Goal: Task Accomplishment & Management: Manage account settings

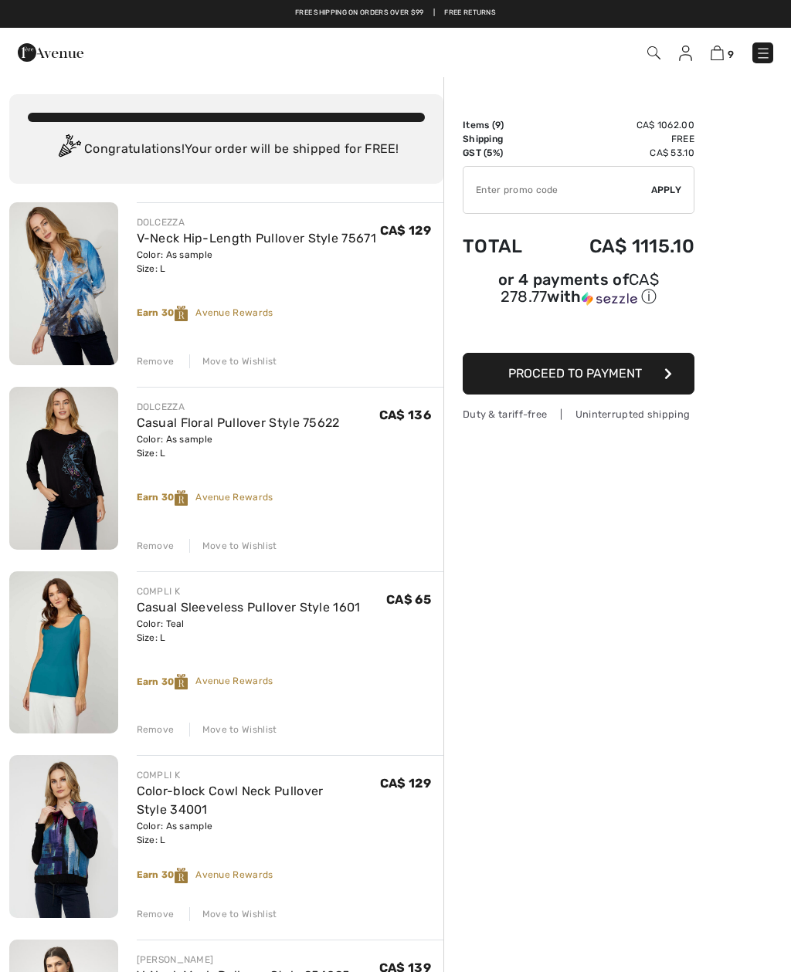
click at [239, 731] on div "Move to Wishlist" at bounding box center [233, 730] width 88 height 14
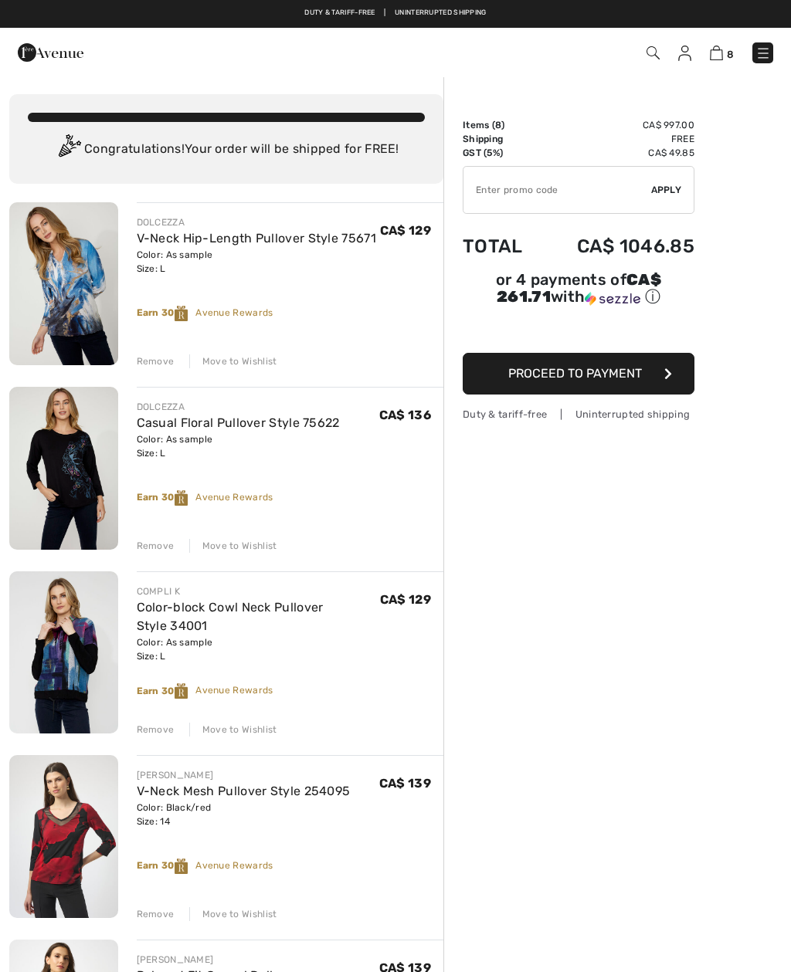
click at [239, 728] on div "Move to Wishlist" at bounding box center [233, 730] width 88 height 14
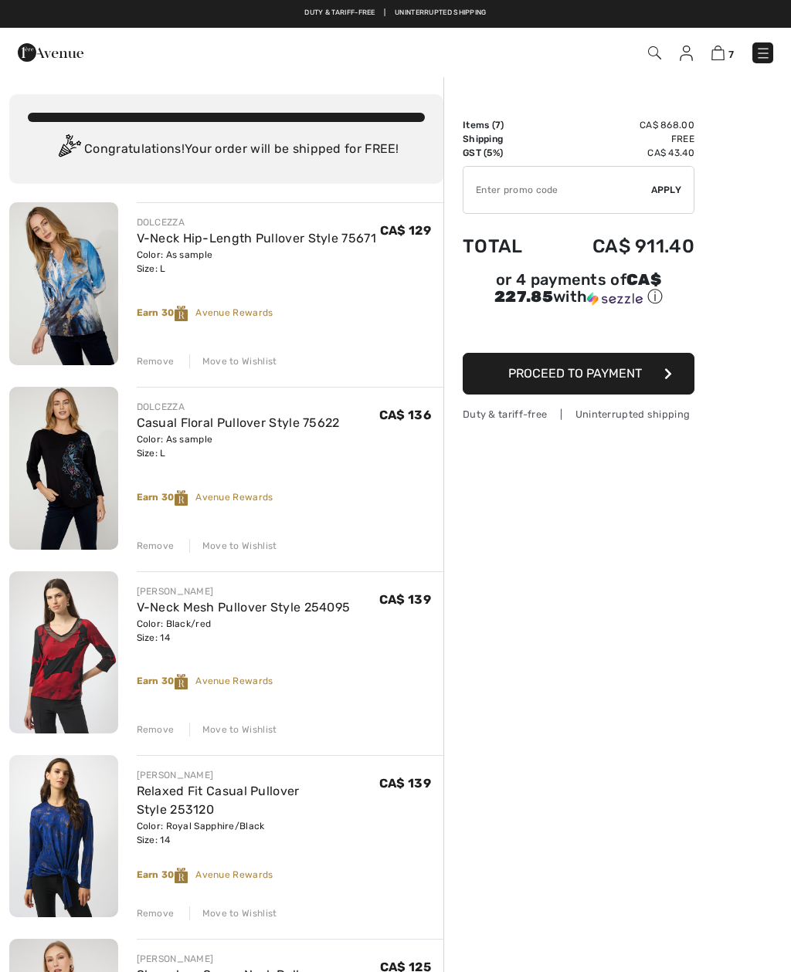
click at [225, 731] on div "Move to Wishlist" at bounding box center [233, 730] width 88 height 14
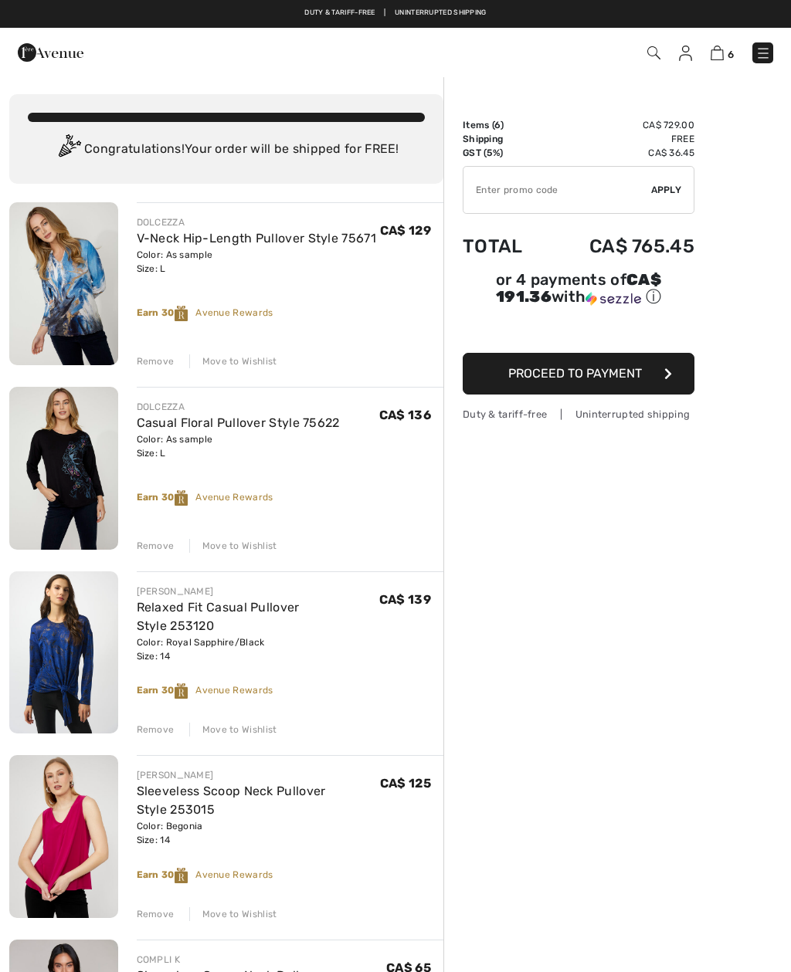
click at [225, 735] on div "Move to Wishlist" at bounding box center [233, 730] width 88 height 14
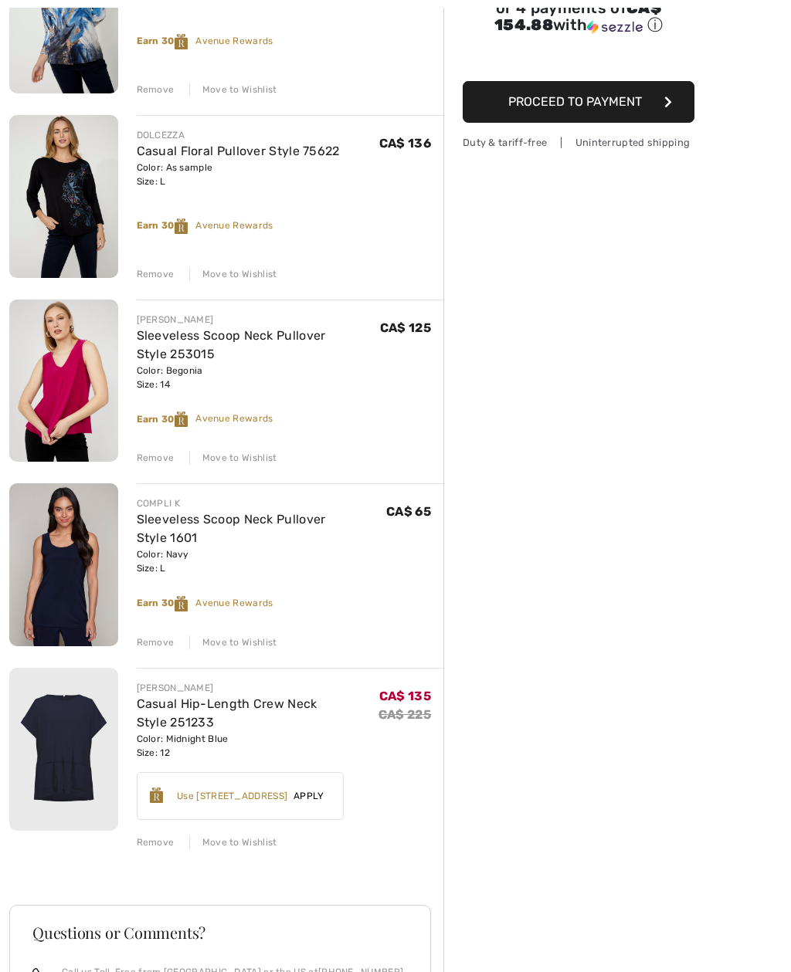
scroll to position [273, 0]
click at [234, 843] on div "Move to Wishlist" at bounding box center [233, 842] width 88 height 14
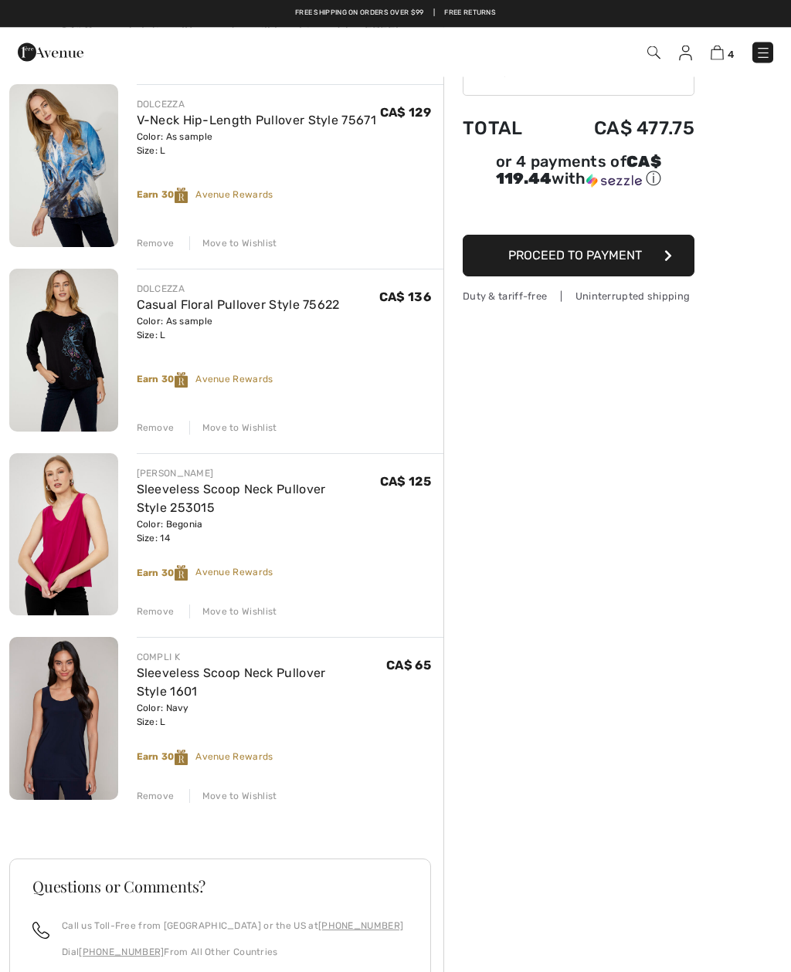
scroll to position [96, 0]
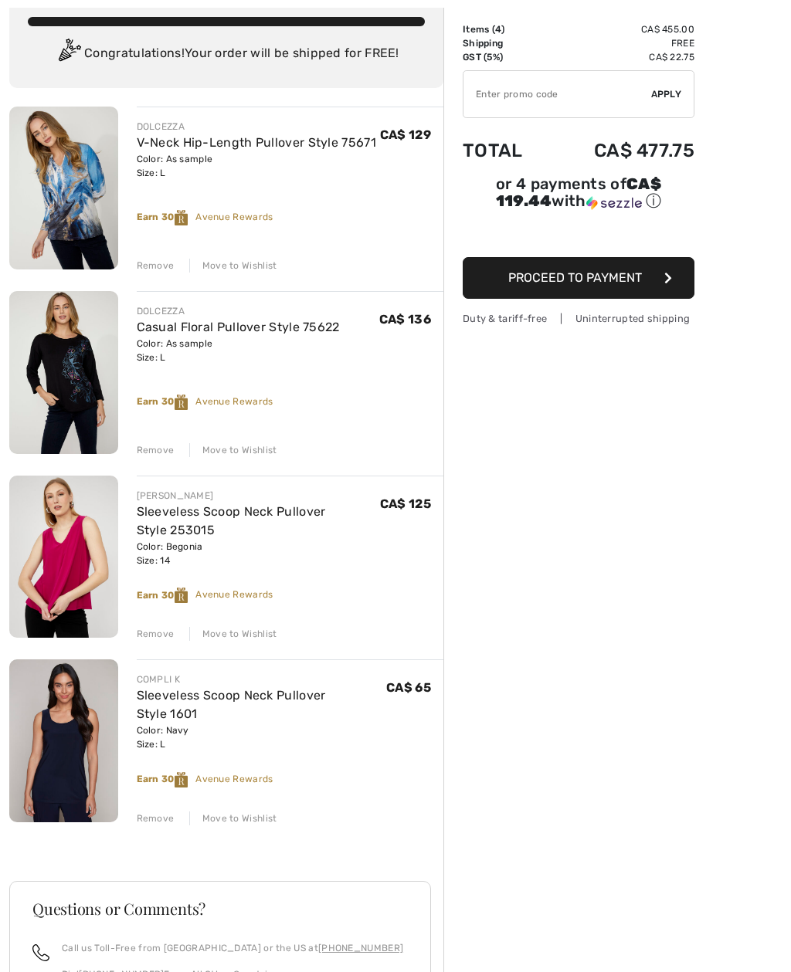
click at [233, 442] on div "Remove Move to Wishlist" at bounding box center [290, 448] width 307 height 17
click at [229, 448] on div "Move to Wishlist" at bounding box center [233, 450] width 88 height 14
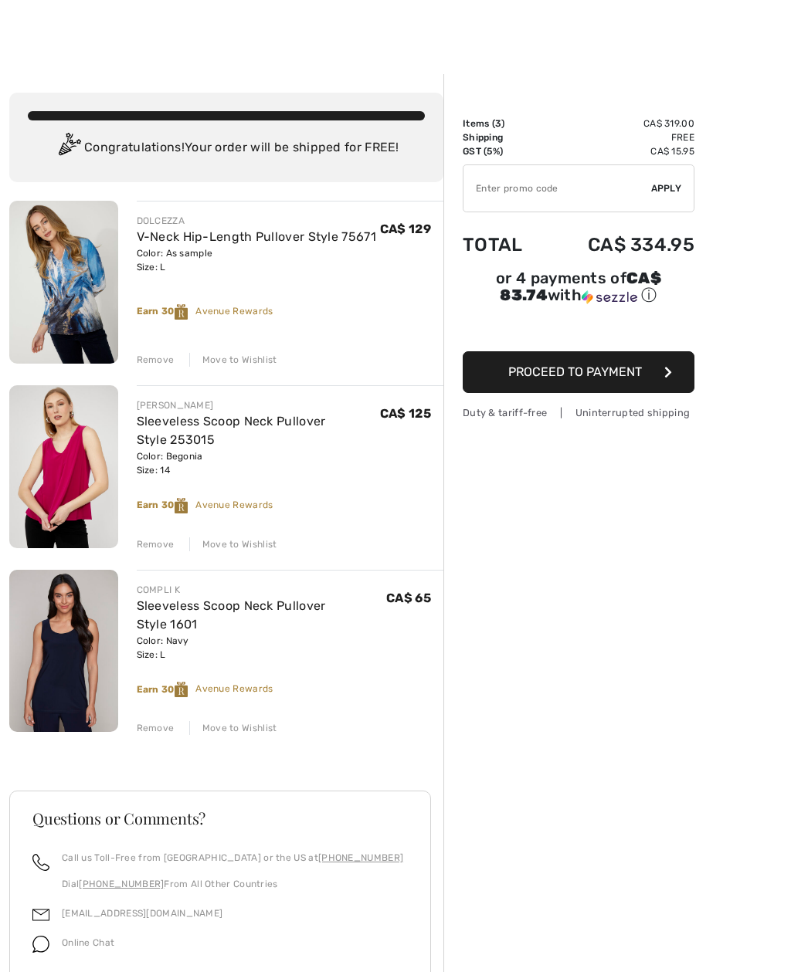
scroll to position [42, 0]
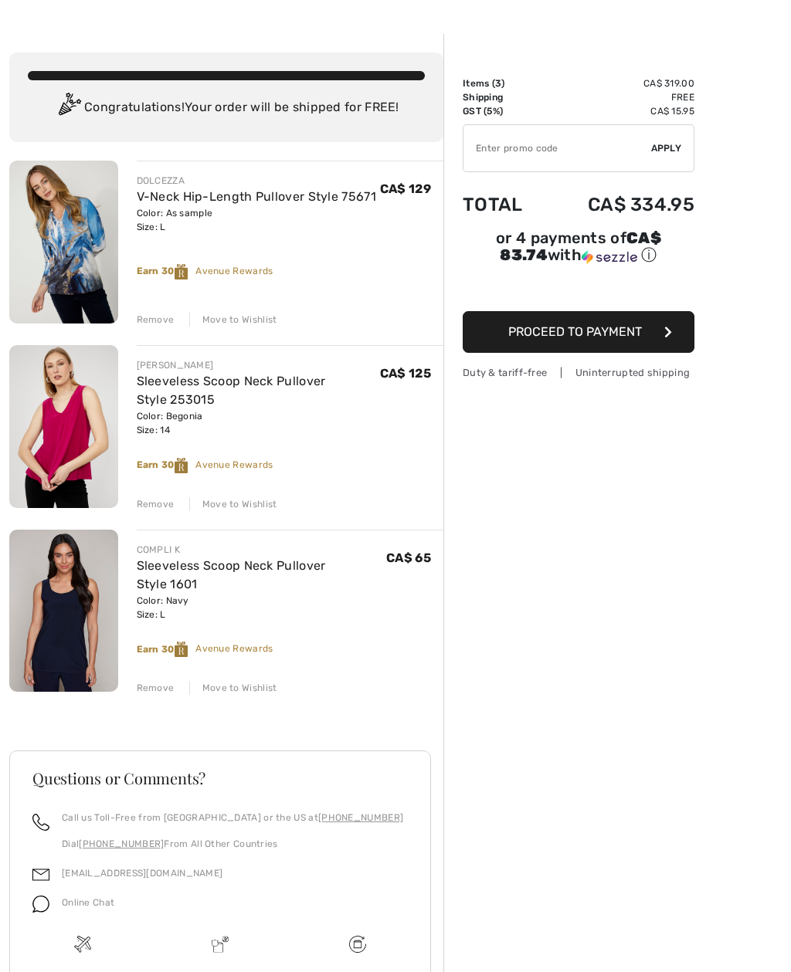
click at [230, 318] on div "Move to Wishlist" at bounding box center [233, 320] width 88 height 14
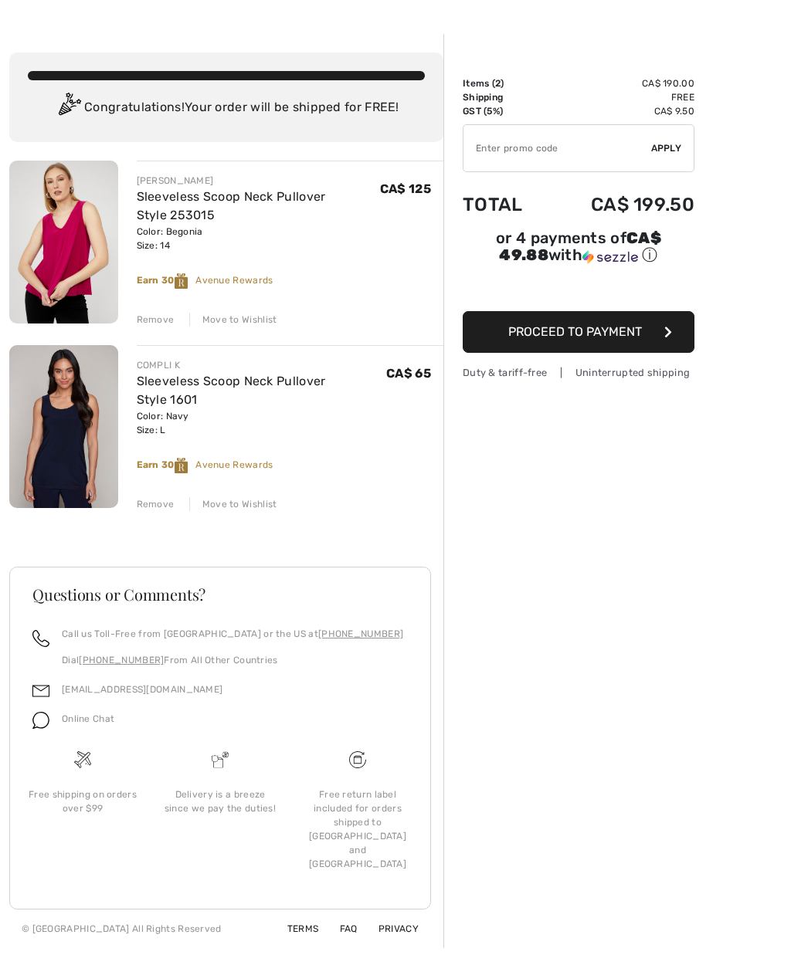
scroll to position [0, 0]
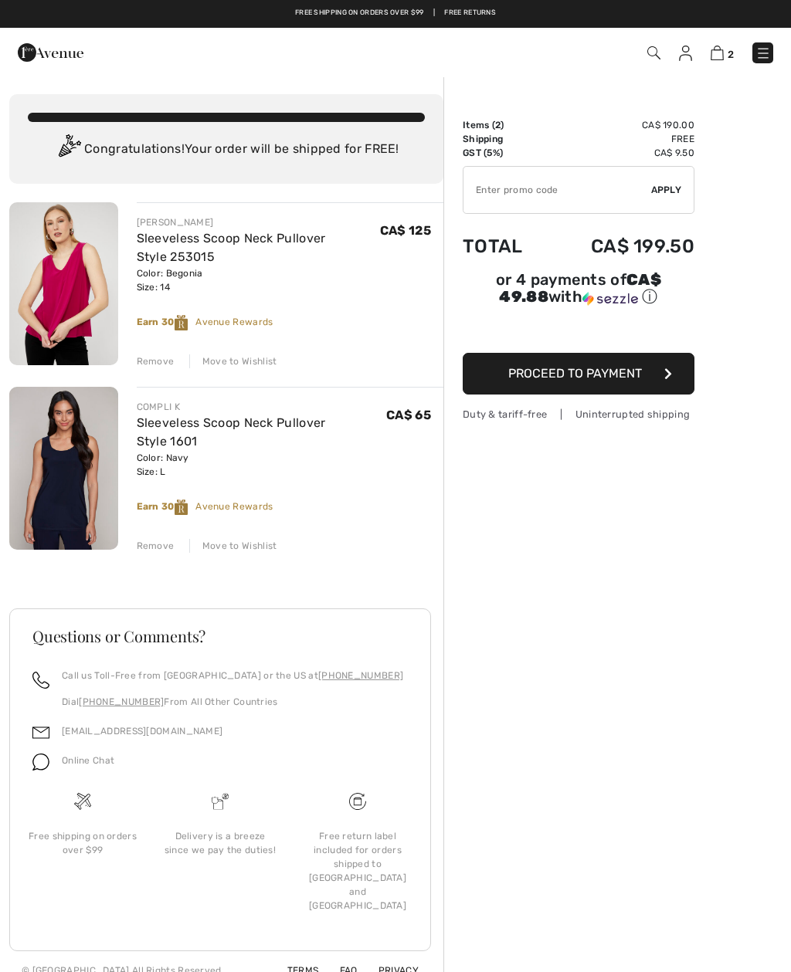
click at [762, 53] on img at bounding box center [762, 53] width 15 height 15
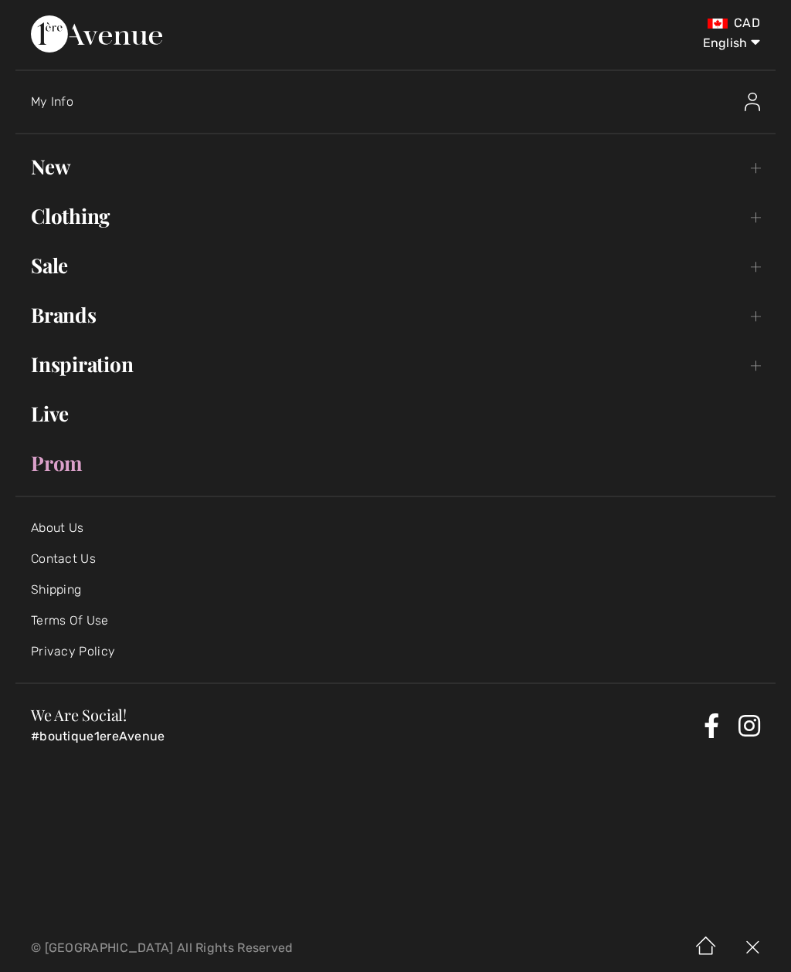
click at [37, 105] on span "My Info" at bounding box center [52, 101] width 42 height 15
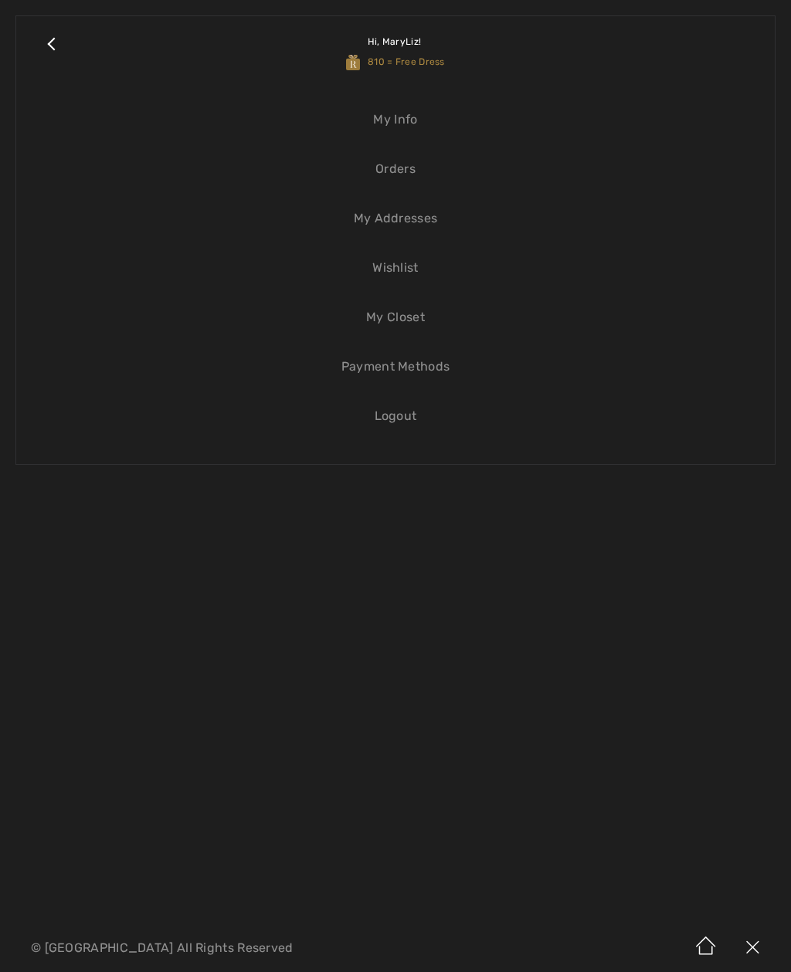
click at [359, 56] on img at bounding box center [353, 63] width 14 height 16
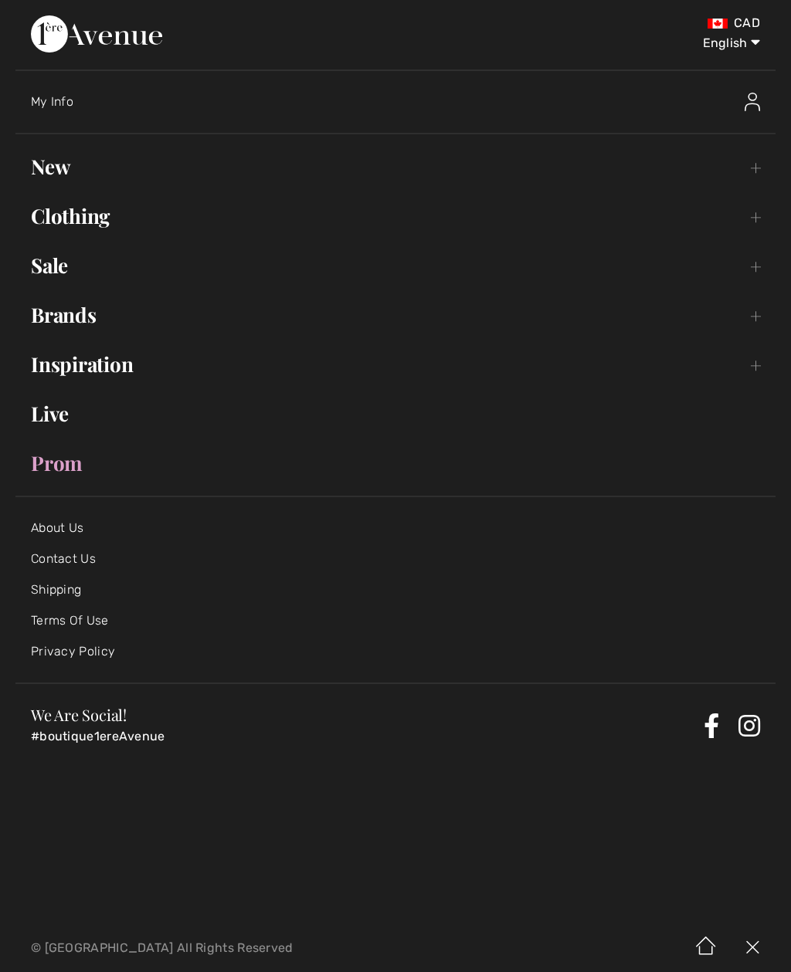
click at [52, 108] on span "My Info" at bounding box center [52, 101] width 42 height 15
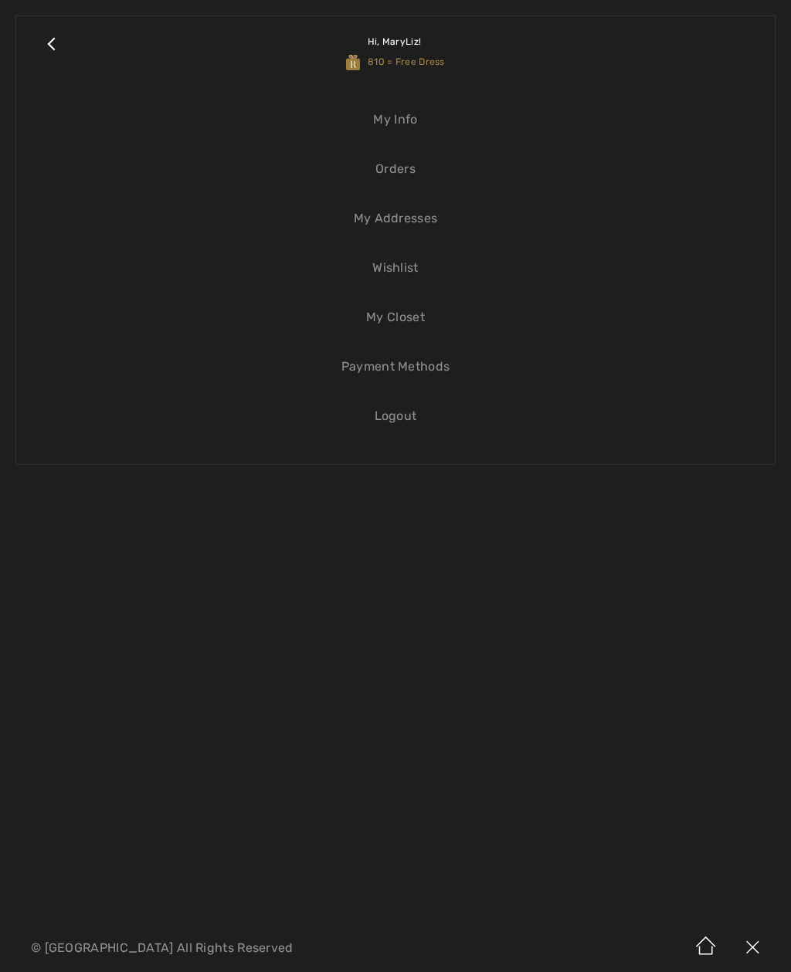
click at [390, 52] on span "Hi, MaryLiz! 810 = Free Dress" at bounding box center [395, 52] width 99 height 62
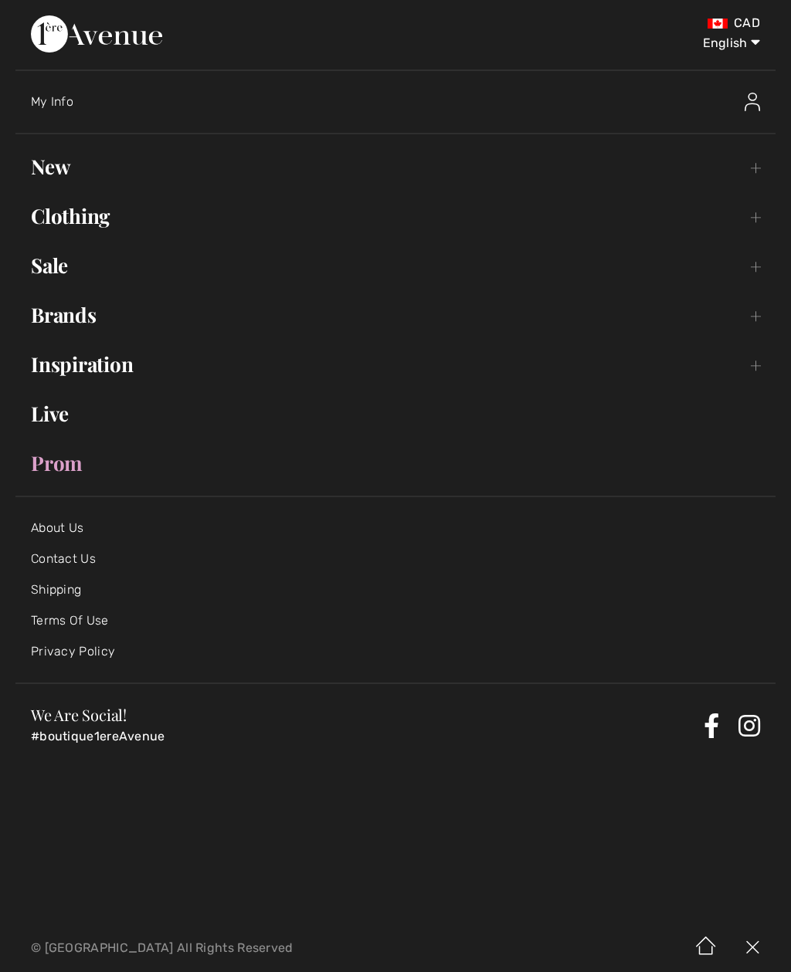
click at [745, 108] on img at bounding box center [752, 102] width 15 height 19
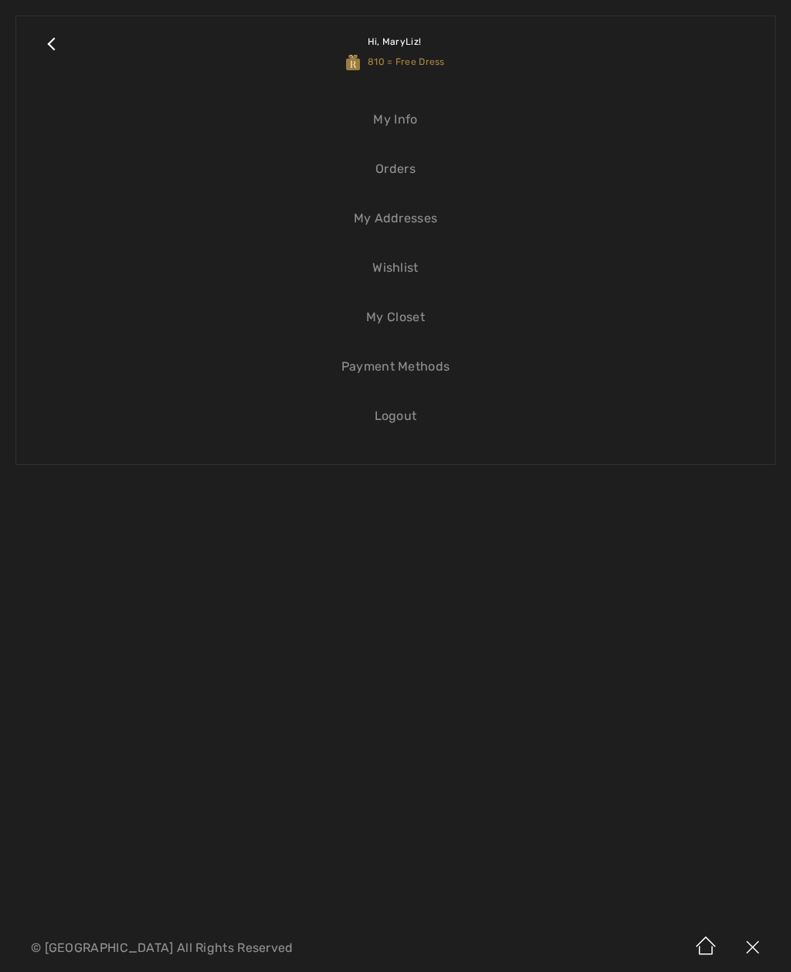
click at [58, 45] on link "Close submenu" at bounding box center [51, 52] width 39 height 40
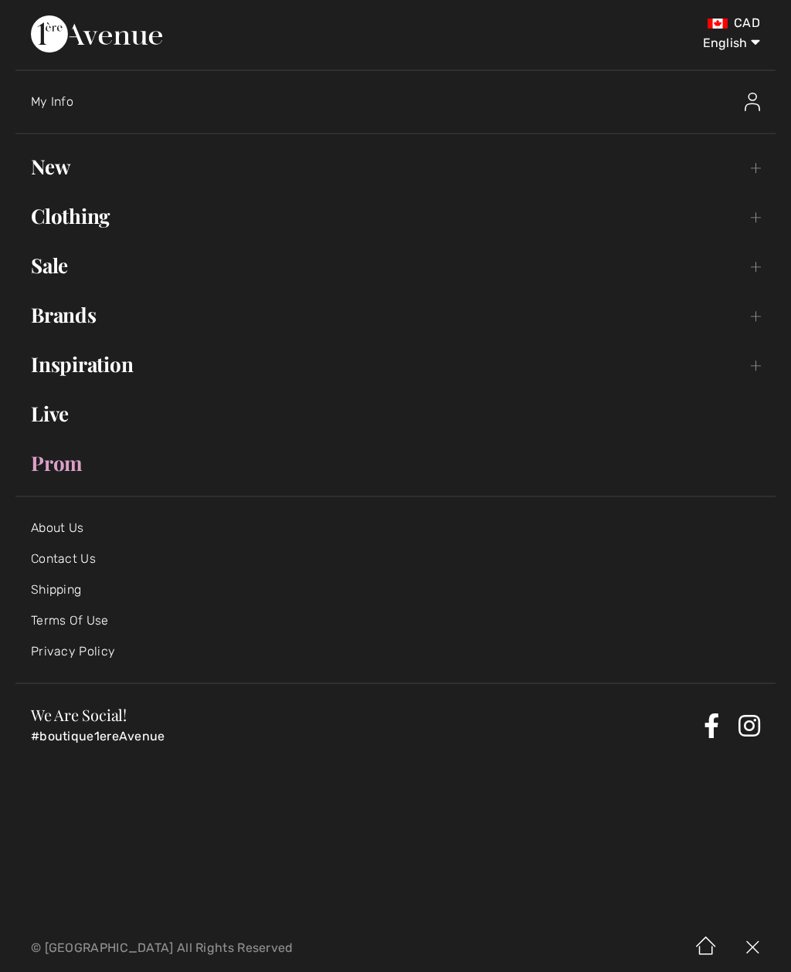
click at [47, 528] on link "About Us" at bounding box center [57, 528] width 53 height 15
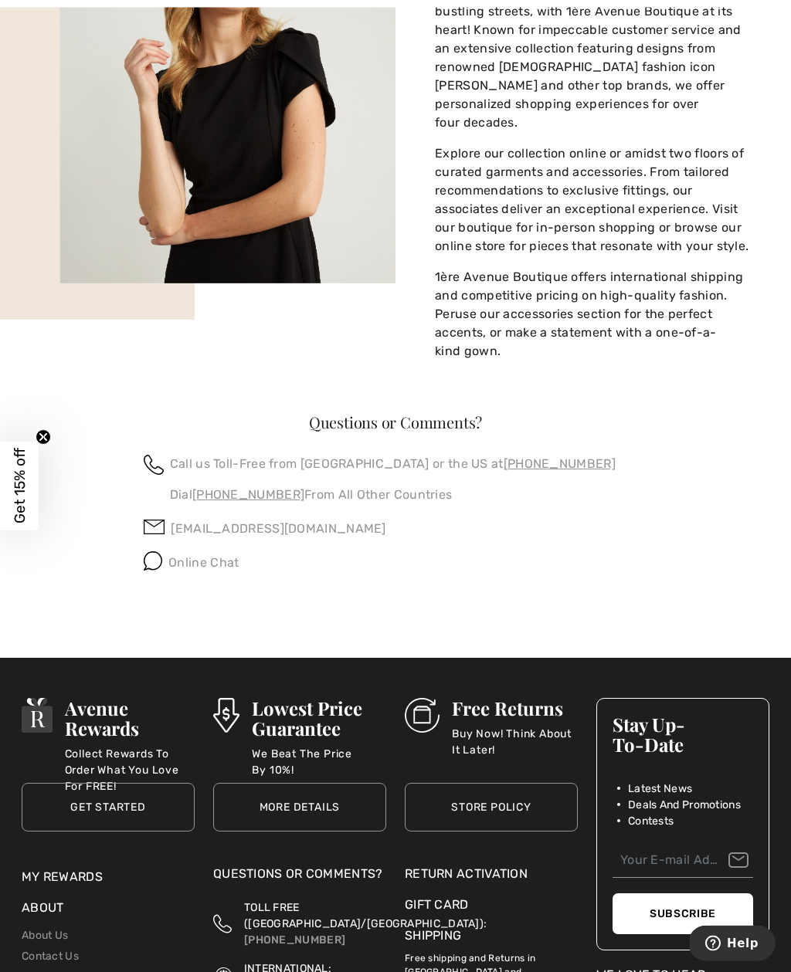
scroll to position [801, 0]
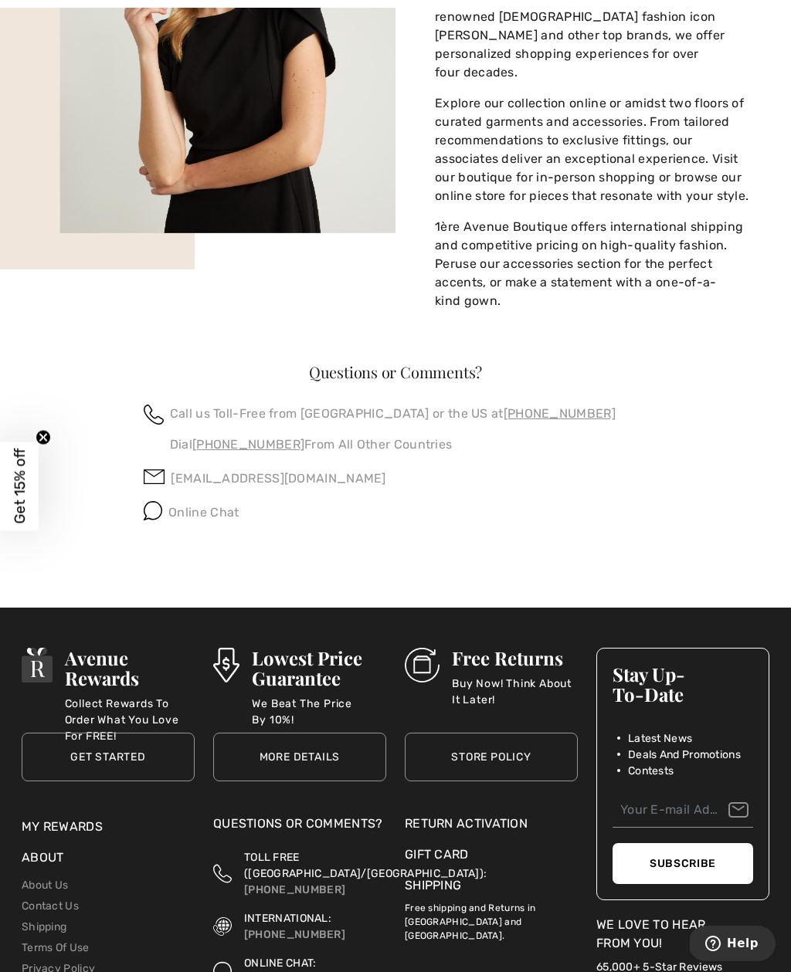
click at [55, 820] on link "My Rewards" at bounding box center [62, 827] width 81 height 15
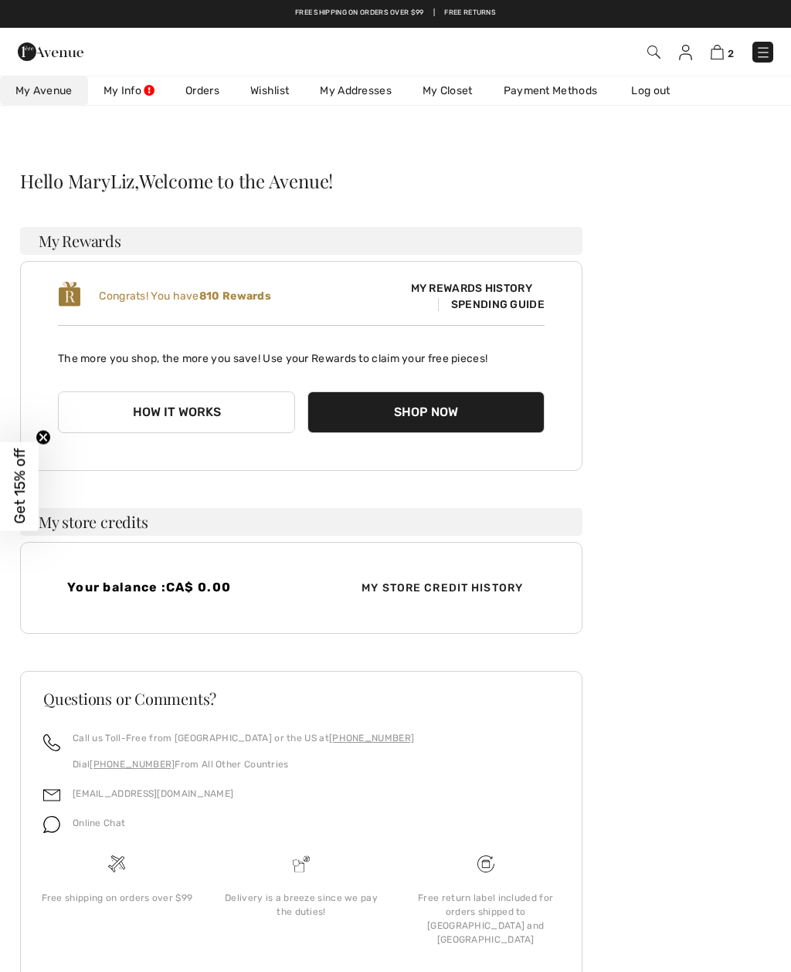
click at [495, 301] on span "Spending Guide" at bounding box center [491, 304] width 107 height 13
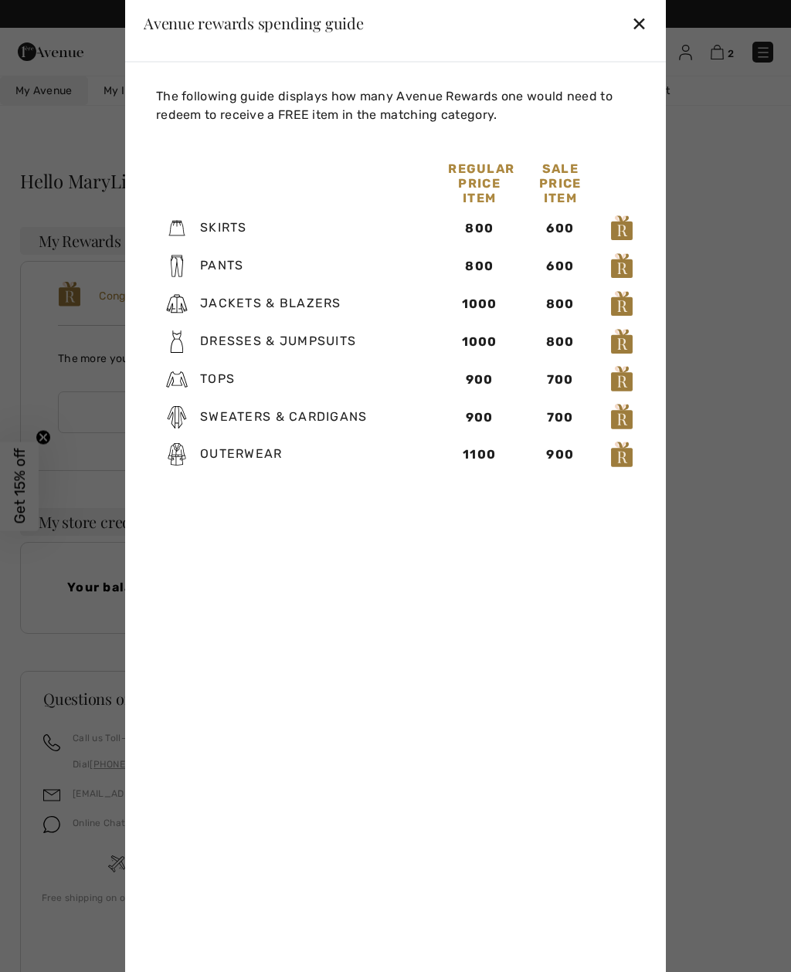
click at [47, 463] on div at bounding box center [395, 486] width 791 height 972
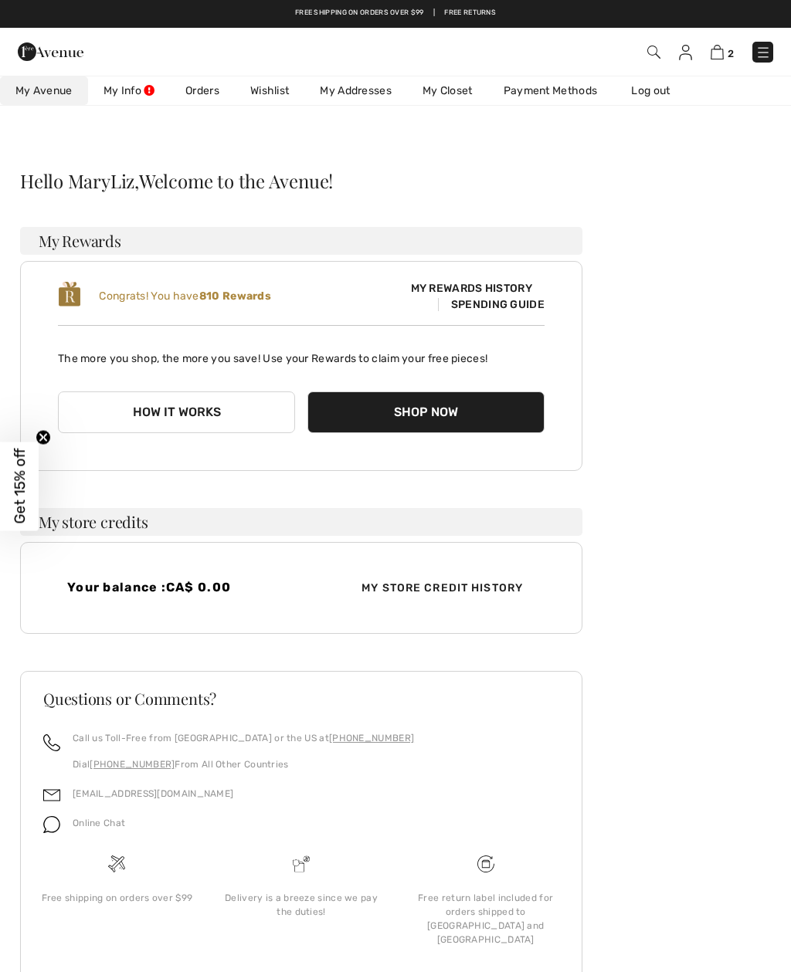
click at [168, 291] on span "Congrats! You have 810 Rewards" at bounding box center [185, 296] width 172 height 13
click at [502, 297] on span "My Rewards History" at bounding box center [472, 288] width 146 height 16
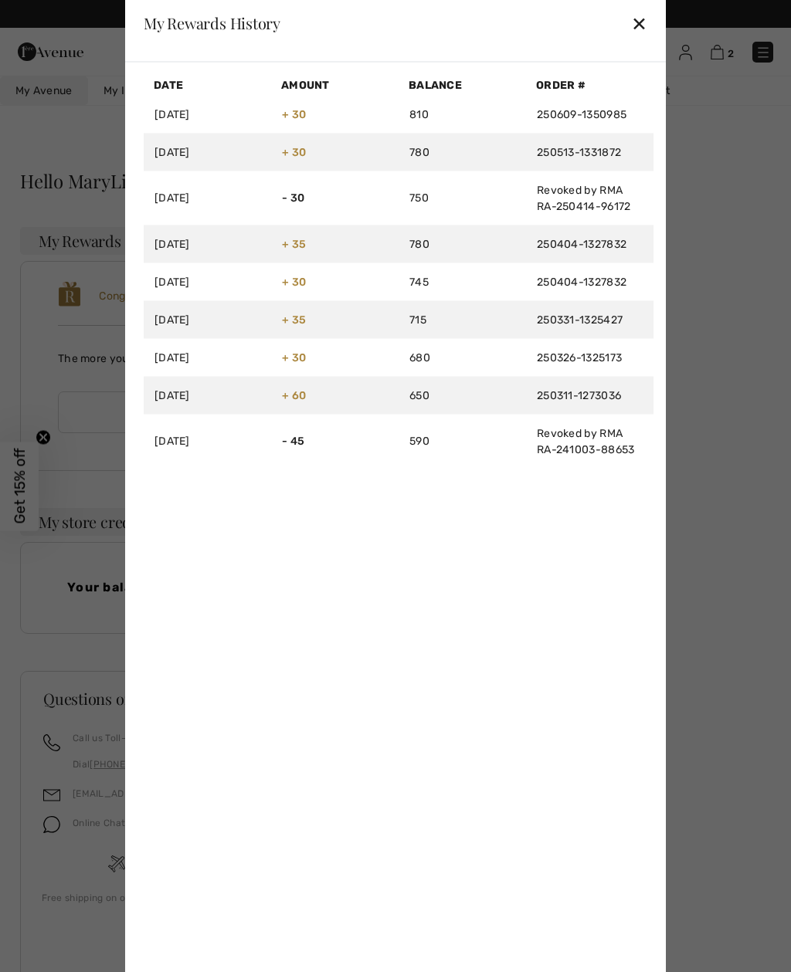
click at [635, 28] on div "✕" at bounding box center [639, 23] width 16 height 32
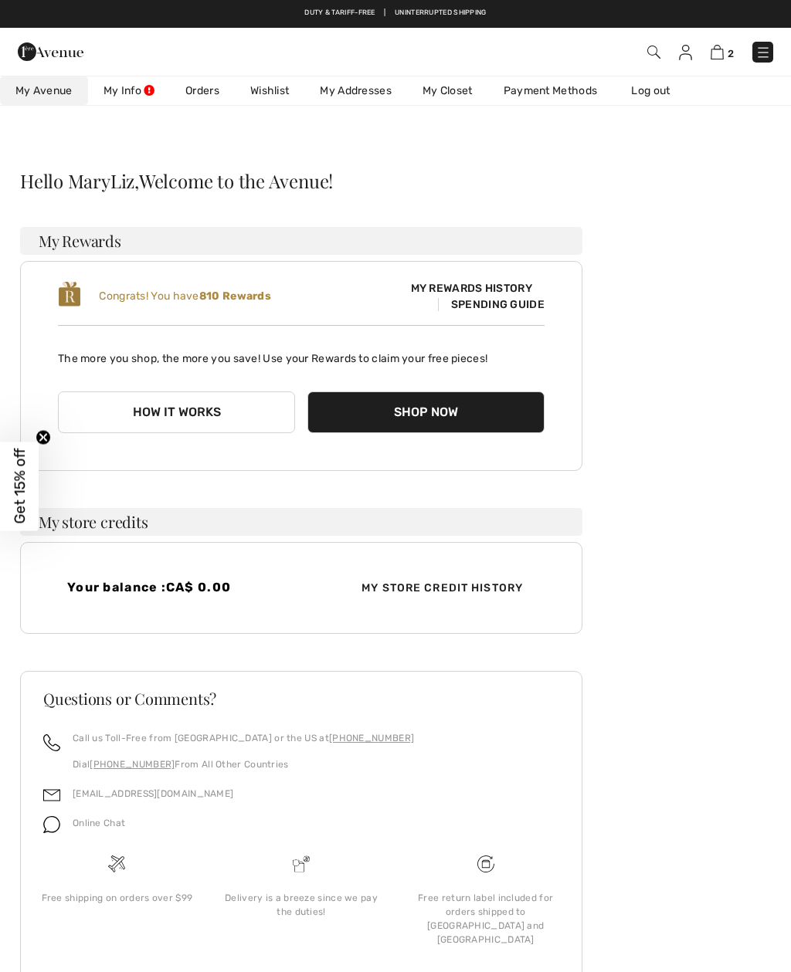
click at [243, 300] on b "810 Rewards" at bounding box center [235, 296] width 72 height 13
click at [70, 287] on img at bounding box center [69, 294] width 23 height 28
click at [166, 424] on button "How it works" at bounding box center [176, 413] width 237 height 42
click at [159, 409] on button "How it works" at bounding box center [176, 413] width 237 height 42
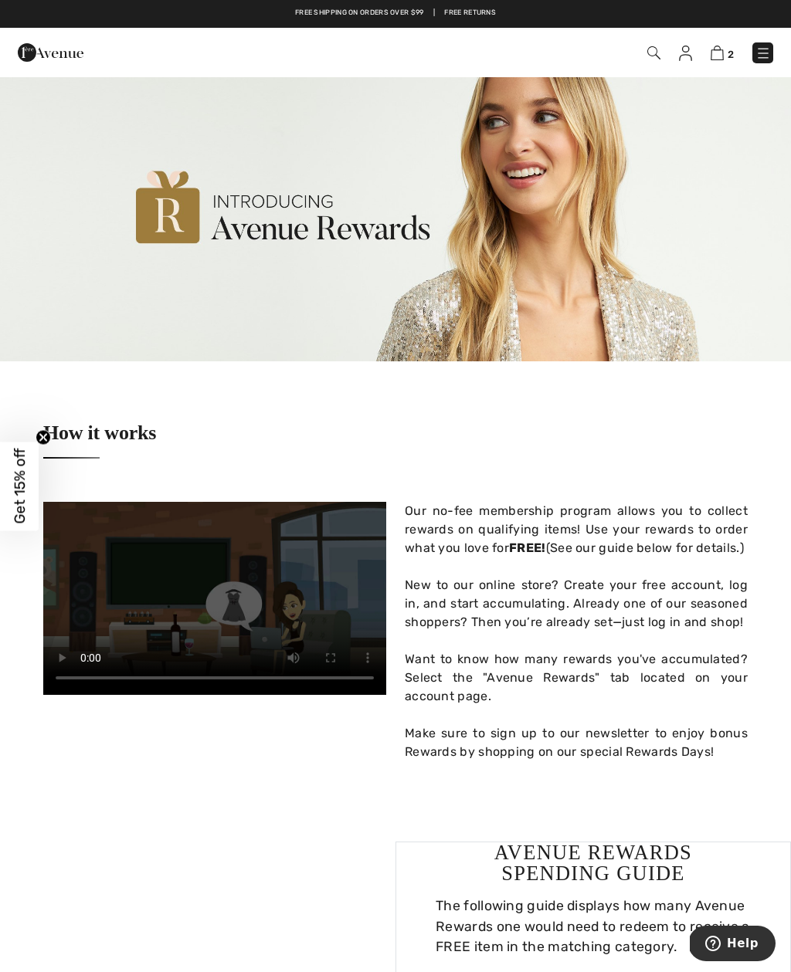
click at [722, 53] on img at bounding box center [717, 53] width 13 height 15
